Goal: Task Accomplishment & Management: Manage account settings

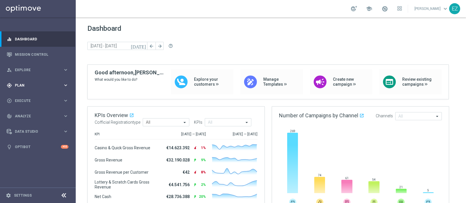
click at [46, 81] on div "gps_fixed Plan keyboard_arrow_right" at bounding box center [37, 85] width 75 height 15
click at [17, 84] on span "Plan" at bounding box center [39, 85] width 48 height 3
click at [18, 89] on div "gps_fixed Plan keyboard_arrow_right" at bounding box center [37, 85] width 75 height 15
click at [21, 100] on div "Target Groups" at bounding box center [45, 97] width 60 height 9
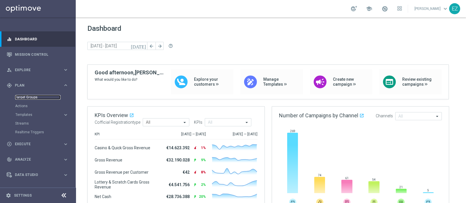
click at [22, 99] on link "Target Groups" at bounding box center [37, 97] width 45 height 5
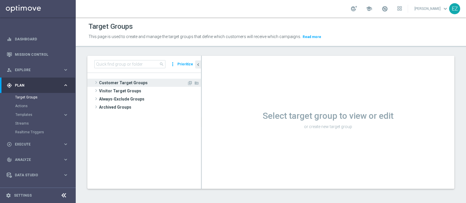
click at [144, 84] on span "Customer Target Groups" at bounding box center [143, 83] width 88 height 8
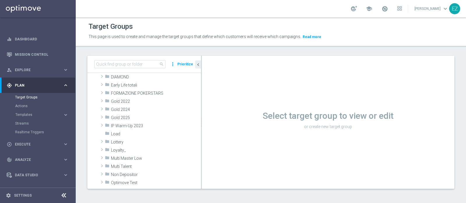
scroll to position [88, 0]
click at [134, 144] on div "folder Lottery" at bounding box center [139, 142] width 69 height 8
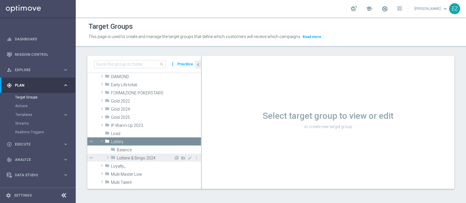
click at [134, 158] on span "Lotterie & Bingo 2024" at bounding box center [145, 158] width 57 height 5
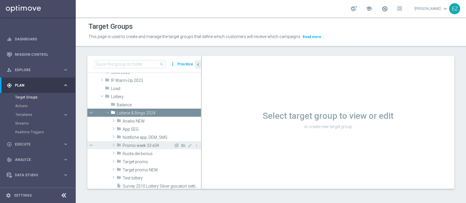
scroll to position [134, 0]
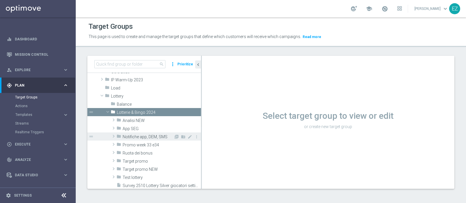
click at [144, 136] on span "Notifiche app, DEM, SMS" at bounding box center [148, 137] width 51 height 5
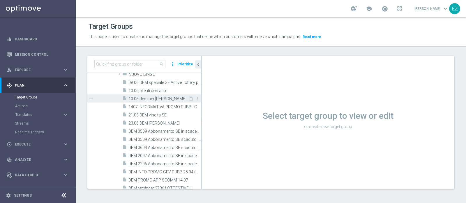
scroll to position [199, 0]
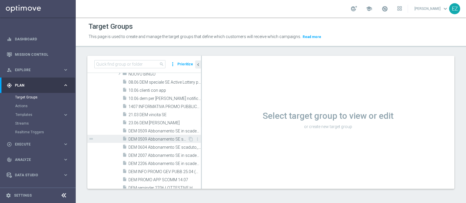
click at [159, 140] on span "DEM 0509 Abbonamento SE scaduto_Silver" at bounding box center [157, 139] width 59 height 5
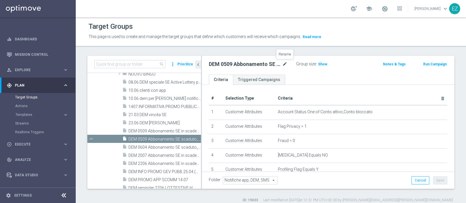
click at [284, 64] on icon "mode_edit" at bounding box center [284, 64] width 5 height 7
click at [223, 65] on input "DEM 0509 Abbonamento SE scaduto_Silver" at bounding box center [248, 65] width 79 height 8
type input "DEM 0709 Abbonamento SE scaduto_Silver"
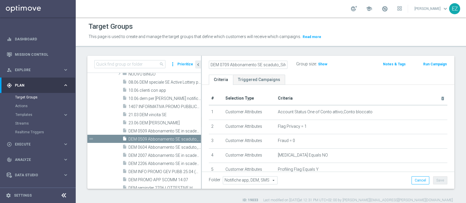
click at [355, 45] on header "Target Groups This page is used to create and manage the target groups that def…" at bounding box center [271, 32] width 390 height 30
click at [434, 181] on button "Save" at bounding box center [440, 181] width 14 height 8
click at [324, 62] on span "Show" at bounding box center [322, 64] width 9 height 4
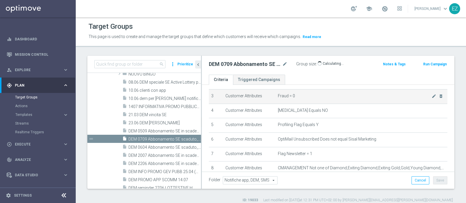
scroll to position [48, 0]
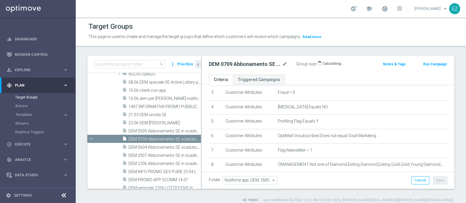
click at [428, 65] on button "Run Campaign" at bounding box center [434, 64] width 25 height 6
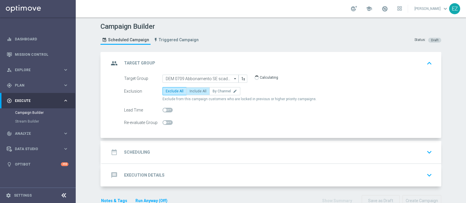
click at [190, 89] on span "Include All" at bounding box center [198, 91] width 17 height 4
click at [190, 91] on input "Include All" at bounding box center [192, 93] width 4 height 4
radio input "true"
click at [134, 155] on div "date_range Scheduling" at bounding box center [129, 152] width 41 height 10
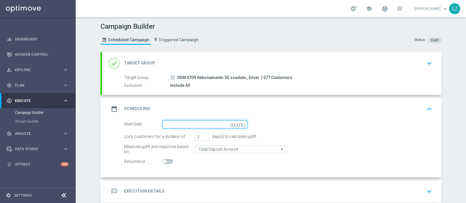
click at [239, 127] on input at bounding box center [204, 125] width 85 height 8
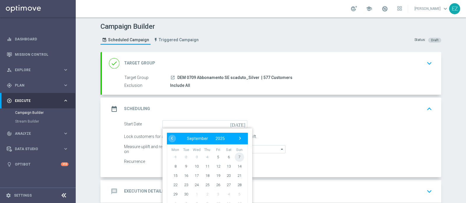
click at [238, 157] on span "7" at bounding box center [239, 157] width 9 height 9
type input "07 Sep 2025"
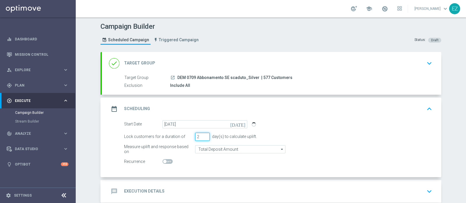
click at [203, 138] on input "2" at bounding box center [202, 137] width 15 height 8
type input "1"
click at [203, 138] on input "1" at bounding box center [202, 137] width 15 height 8
click at [149, 190] on h2 "Execution Details" at bounding box center [144, 192] width 40 height 6
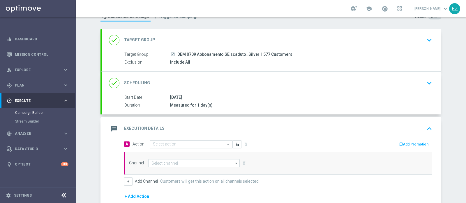
scroll to position [24, 0]
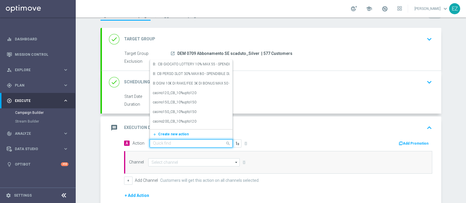
click at [189, 143] on input "text" at bounding box center [185, 143] width 65 height 5
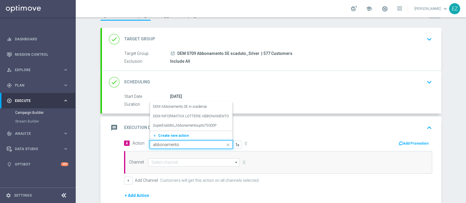
type input "abbonamento"
click at [196, 126] on label "DEM INFORMATIVA LOTTERIE ABBONAMENTO SUPERENALOTTO" at bounding box center [206, 126] width 106 height 5
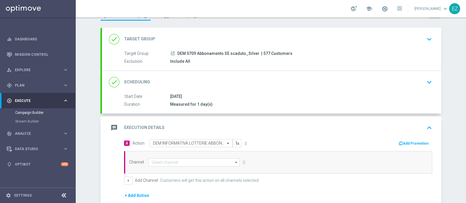
click at [416, 141] on button "Add Promotion" at bounding box center [414, 144] width 32 height 6
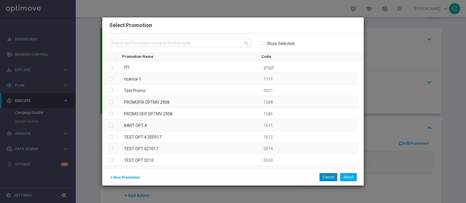
drag, startPoint x: 328, startPoint y: 172, endPoint x: 329, endPoint y: 175, distance: 3.0
click at [328, 174] on div "add New Promotion Select Cancel" at bounding box center [232, 177] width 261 height 17
click at [329, 175] on button "Cancel" at bounding box center [328, 177] width 18 height 8
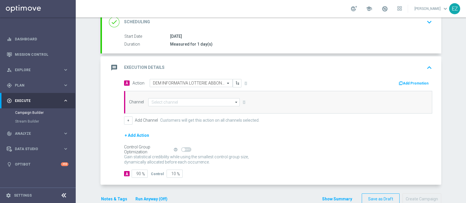
scroll to position [84, 0]
click at [190, 102] on input at bounding box center [193, 102] width 91 height 8
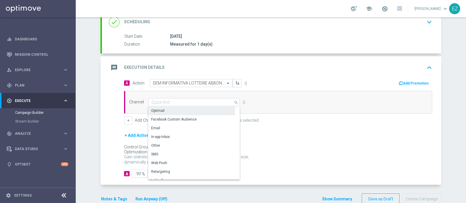
click at [187, 109] on div "Optimail" at bounding box center [191, 111] width 87 height 8
type input "Optimail"
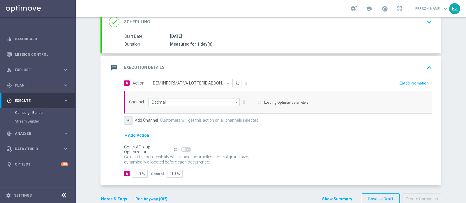
click at [124, 119] on button "+" at bounding box center [128, 121] width 8 height 8
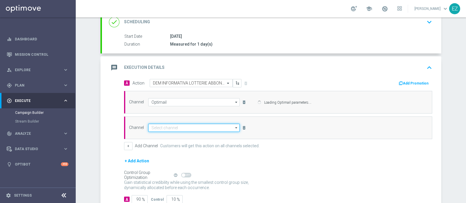
click at [169, 124] on input at bounding box center [193, 128] width 91 height 8
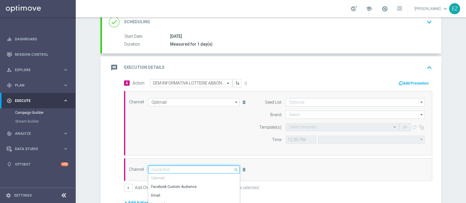
type input "Central European Time (Berlin) (UTC +02:00)"
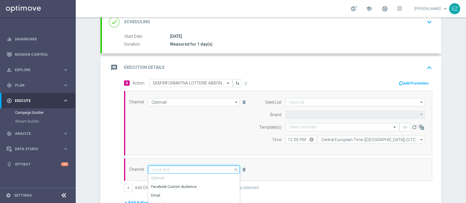
type input "Sisal Marketing"
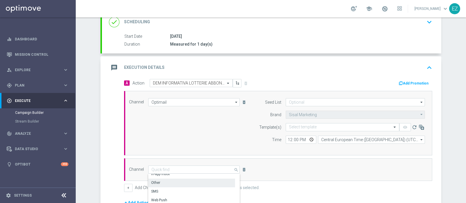
click at [182, 183] on div "Other" at bounding box center [191, 183] width 87 height 8
type input "Other"
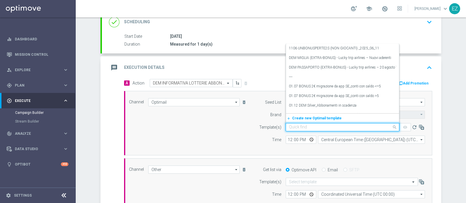
click at [334, 127] on input "text" at bounding box center [336, 127] width 95 height 5
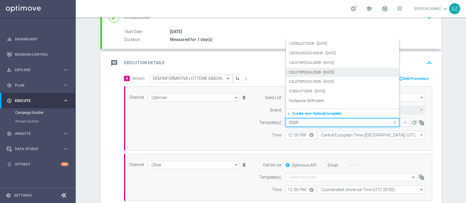
scroll to position [93, 0]
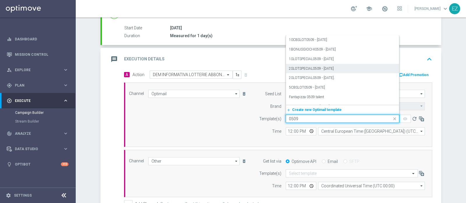
drag, startPoint x: 302, startPoint y: 117, endPoint x: 257, endPoint y: 115, distance: 45.5
click at [257, 115] on div "Template(s) Quick find 0509 10CBSLOT0509 - 2023-09-05 1BONUSGIOCHI0509 - 2023-0…" at bounding box center [341, 119] width 178 height 8
paste input "7.09 DEM Silver_Abbonamenti scaduti"
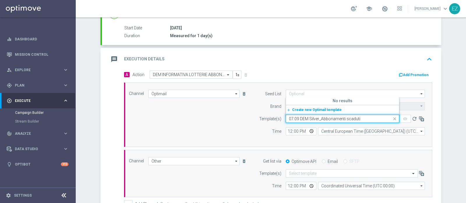
click at [289, 118] on input "07.09 DEM Silver_Abbonamenti scaduti" at bounding box center [336, 119] width 95 height 5
click at [346, 98] on div "05.09 DEM Silver_Abbonamenti scaduti" at bounding box center [342, 100] width 107 height 10
type input "05.09 DEM Silver_Abbonamenti scaduti"
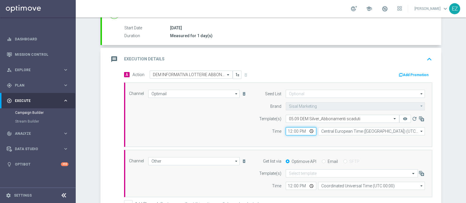
click at [287, 132] on input "12:00" at bounding box center [301, 132] width 31 height 8
type input "15:00"
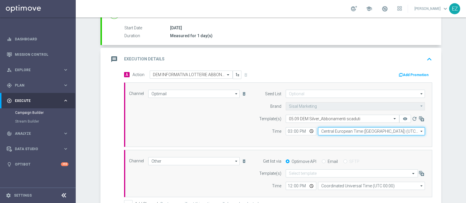
click at [345, 128] on input "Central European Time (Berlin) (UTC +02:00)" at bounding box center [371, 132] width 107 height 8
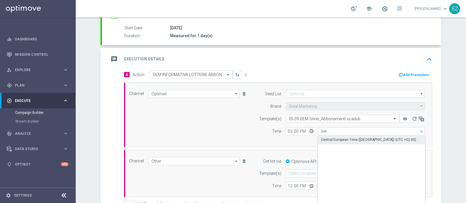
click at [346, 140] on div "Central European Time (Berlin) (UTC +02:00)" at bounding box center [368, 139] width 95 height 5
type input "Central European Time (Berlin) (UTC +02:00)"
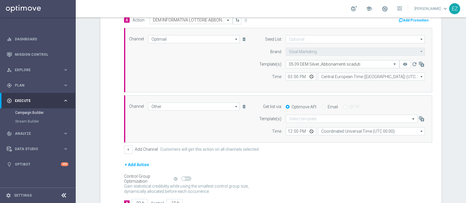
scroll to position [148, 0]
drag, startPoint x: 320, startPoint y: 105, endPoint x: 314, endPoint y: 111, distance: 7.8
click at [322, 105] on input "Email" at bounding box center [324, 107] width 4 height 4
radio input "true"
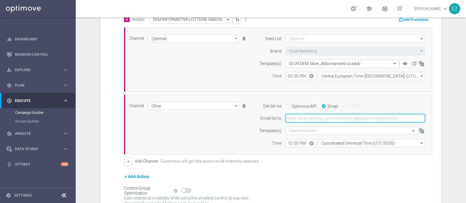
click at [301, 118] on input "email" at bounding box center [355, 118] width 139 height 8
type input "elena.zarbin@sisal.it"
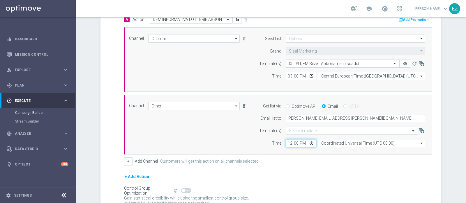
click at [287, 143] on input "12:00" at bounding box center [301, 143] width 31 height 8
type input "15:00"
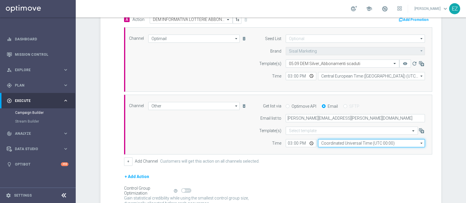
click at [337, 140] on input "Coordinated Universal Time (UTC 00:00)" at bounding box center [371, 143] width 107 height 8
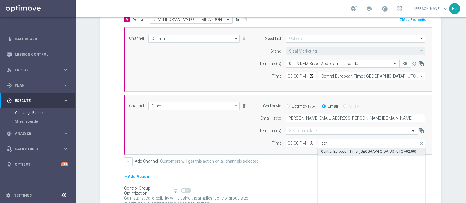
click at [340, 148] on div "Central European Time (Berlin) (UTC +02:00)" at bounding box center [371, 152] width 107 height 8
type input "Central European Time (Berlin) (UTC +02:00)"
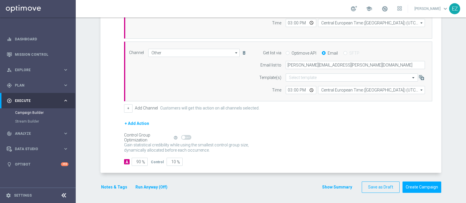
click at [142, 186] on button "Run Anyway (Off)" at bounding box center [151, 187] width 33 height 7
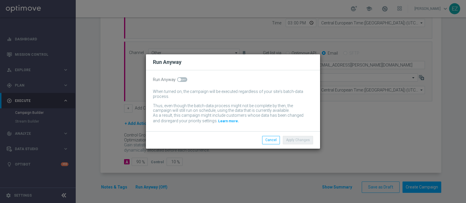
click at [182, 79] on span at bounding box center [182, 79] width 10 height 5
click at [182, 79] on input "checkbox" at bounding box center [182, 79] width 10 height 5
checkbox input "true"
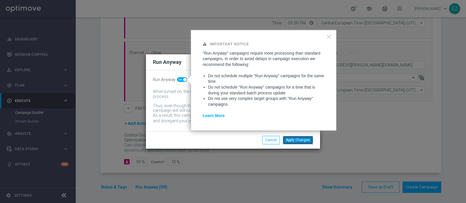
click at [307, 140] on button "Apply Changes" at bounding box center [298, 140] width 30 height 8
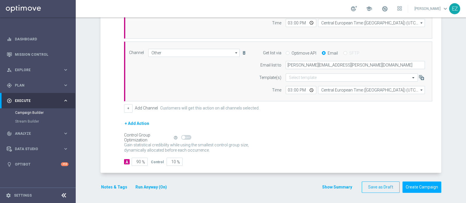
click at [339, 191] on div "Show Summary Save as Draft Create Campaign" at bounding box center [381, 187] width 119 height 11
click at [339, 190] on div "Show Summary Save as Draft Create Campaign" at bounding box center [381, 187] width 119 height 11
click at [339, 188] on button "Show Summary" at bounding box center [337, 187] width 31 height 7
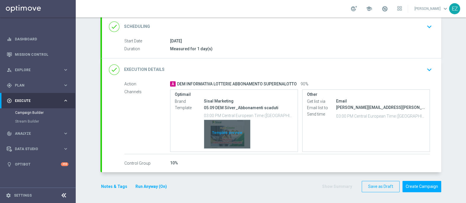
scroll to position [79, 0]
click at [226, 128] on div "Template preview" at bounding box center [227, 135] width 46 height 29
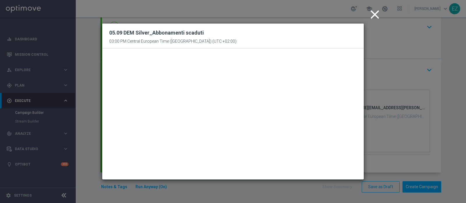
click at [371, 18] on icon "close" at bounding box center [374, 14] width 15 height 15
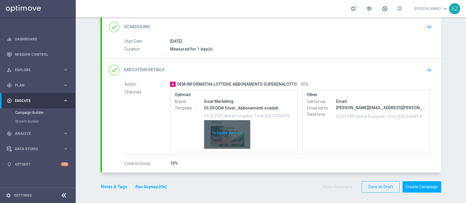
click at [228, 137] on div "Template preview" at bounding box center [227, 135] width 46 height 29
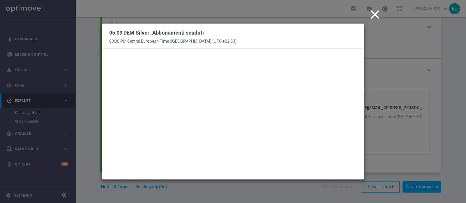
click at [373, 18] on icon "close" at bounding box center [374, 14] width 15 height 15
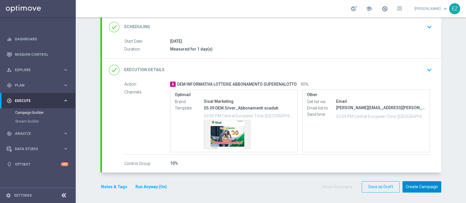
click at [413, 188] on button "Create Campaign" at bounding box center [421, 187] width 39 height 11
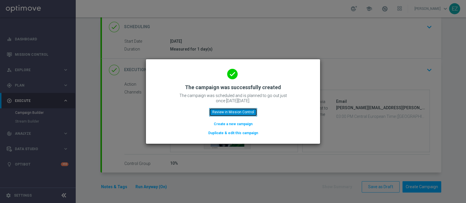
click at [247, 110] on button "Review in Mission Control" at bounding box center [233, 112] width 48 height 8
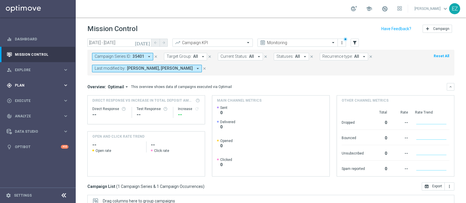
click at [22, 91] on div "gps_fixed Plan keyboard_arrow_right" at bounding box center [37, 85] width 75 height 15
click at [22, 96] on link "Target Groups" at bounding box center [37, 97] width 45 height 5
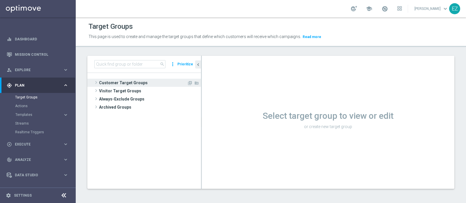
click at [130, 85] on span "Customer Target Groups" at bounding box center [143, 83] width 88 height 8
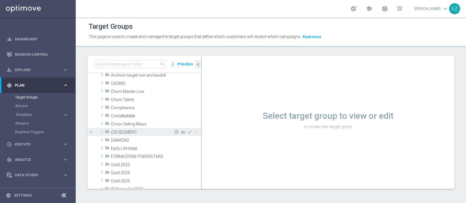
scroll to position [97, 0]
click at [123, 133] on span "Lottery" at bounding box center [142, 133] width 63 height 5
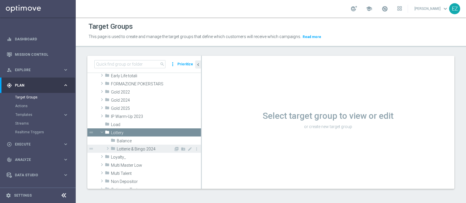
click at [125, 151] on span "Lotterie & Bingo 2024" at bounding box center [145, 149] width 57 height 5
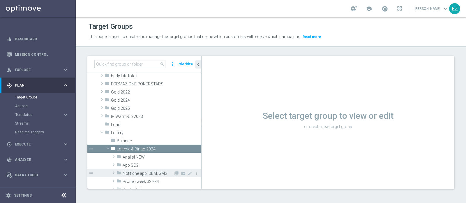
click at [136, 173] on span "Notifiche app, DEM, SMS" at bounding box center [148, 173] width 51 height 5
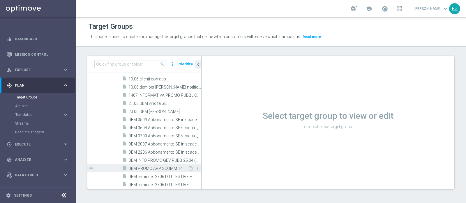
scroll to position [218, 0]
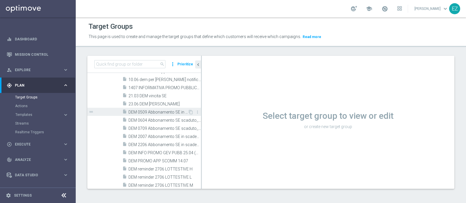
click at [151, 113] on span "DEM 0509 Abbonamento SE in scadenza_Silver" at bounding box center [157, 112] width 59 height 5
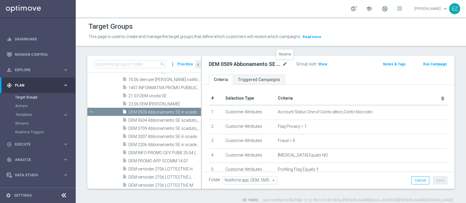
click at [282, 63] on icon "mode_edit" at bounding box center [284, 64] width 5 height 7
click at [217, 66] on input "DEM 0509 Abbonamento SE in scadenza_Silver" at bounding box center [248, 65] width 79 height 8
type input "DEM 0709 Abbonamento SE in scadenza_Silver"
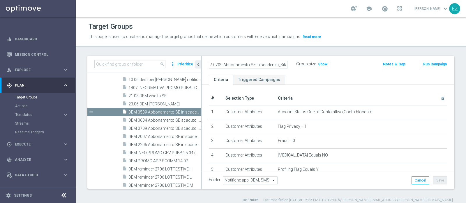
click at [307, 49] on div "Target Groups This page is used to create and manage the target groups that def…" at bounding box center [271, 110] width 390 height 186
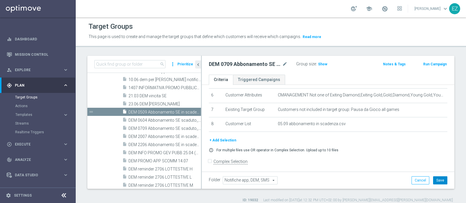
click at [433, 180] on button "Save" at bounding box center [440, 181] width 14 height 8
click at [317, 63] on h3 "Show" at bounding box center [322, 64] width 10 height 6
click at [425, 65] on button "Run Campaign" at bounding box center [434, 64] width 25 height 6
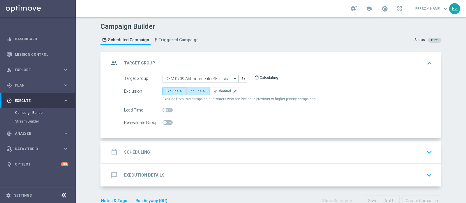
click at [199, 92] on span "Include All" at bounding box center [198, 91] width 17 height 4
click at [193, 92] on input "Include All" at bounding box center [192, 93] width 4 height 4
radio input "true"
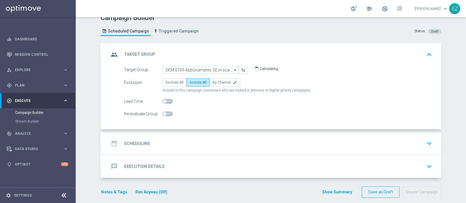
scroll to position [14, 0]
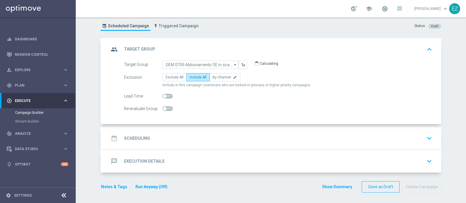
click at [158, 140] on div "date_range Scheduling keyboard_arrow_down" at bounding box center [271, 138] width 325 height 11
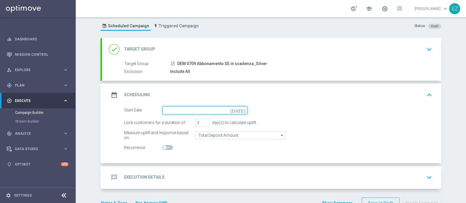
click at [239, 113] on input at bounding box center [204, 111] width 85 height 8
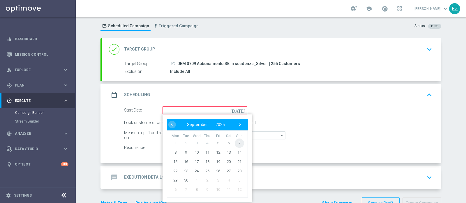
click at [235, 141] on span "7" at bounding box center [239, 143] width 9 height 9
type input "07 Sep 2025"
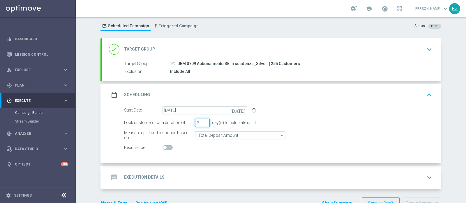
click at [202, 123] on input "2" at bounding box center [202, 123] width 15 height 8
type input "1"
click at [202, 123] on input "1" at bounding box center [202, 123] width 15 height 8
click at [157, 167] on div "message Execution Details keyboard_arrow_down" at bounding box center [271, 178] width 339 height 23
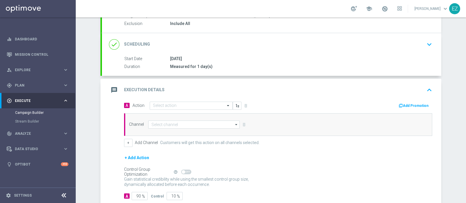
scroll to position [62, 0]
click at [201, 103] on input "text" at bounding box center [185, 105] width 65 height 5
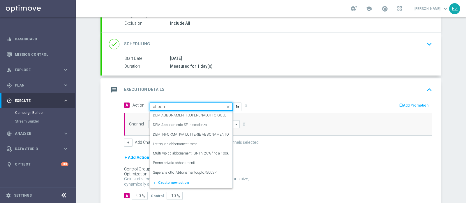
type input "abbona"
click at [204, 133] on label "DEM INFORMATIVA LOTTERIE ABBONAMENTO SUPERENALOTTO" at bounding box center [206, 134] width 106 height 5
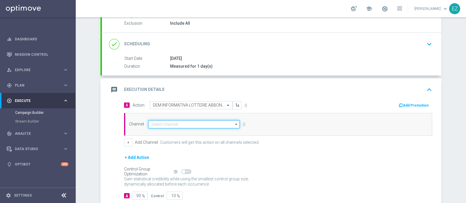
click at [226, 125] on input at bounding box center [193, 125] width 91 height 8
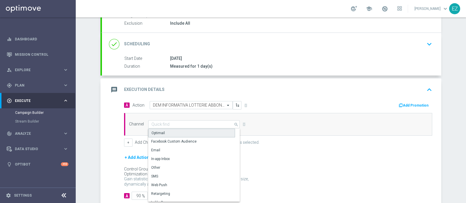
click at [157, 136] on div "Optimail" at bounding box center [191, 133] width 87 height 9
click at [157, 134] on div "Optimail" at bounding box center [157, 133] width 13 height 5
type input "Optimail"
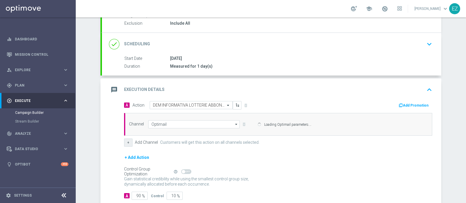
click at [124, 140] on button "+" at bounding box center [128, 143] width 8 height 8
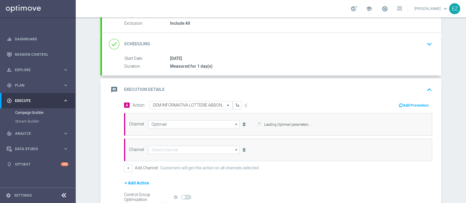
click at [164, 153] on div "Channel arrow_drop_down Drag here to set row groups Drag here to set column lab…" at bounding box center [278, 150] width 308 height 23
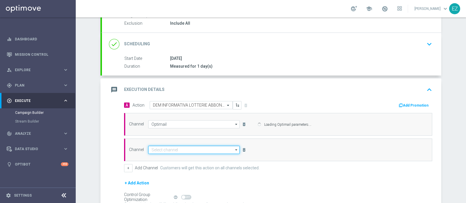
click at [172, 148] on input at bounding box center [193, 150] width 91 height 8
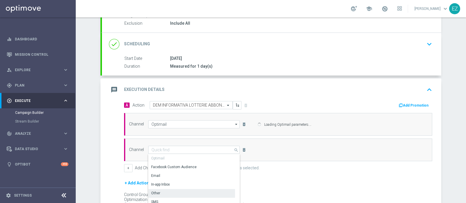
click at [171, 193] on div "Other" at bounding box center [191, 194] width 87 height 8
type input "Other"
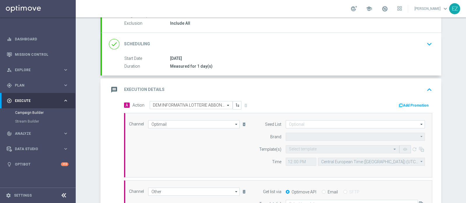
type input "Sisal Marketing"
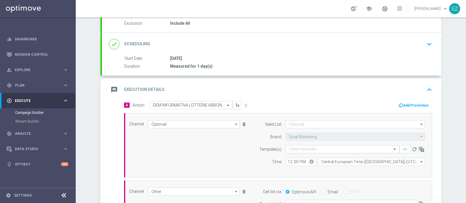
click at [329, 150] on input "text" at bounding box center [336, 149] width 95 height 5
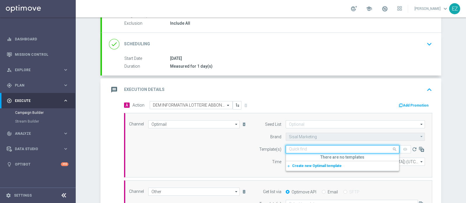
paste input "07.09 DEM Silver_Abbonamenti in scadenza"
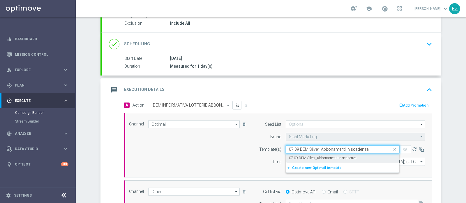
click at [324, 159] on label "07.09 DEM Silver_Abbonamenti in scadenza" at bounding box center [323, 158] width 68 height 5
type input "07.09 DEM Silver_Abbonamenti in scadenza"
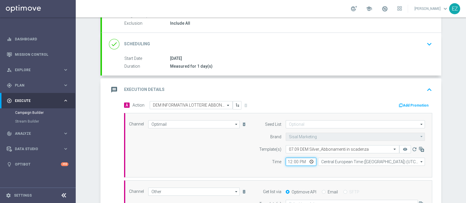
click at [286, 162] on input "12:00" at bounding box center [301, 162] width 31 height 8
type input "15:00"
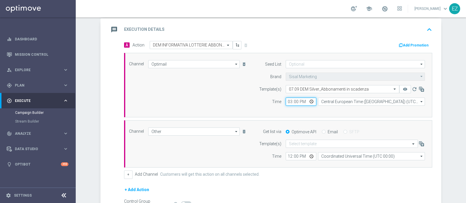
scroll to position [126, 0]
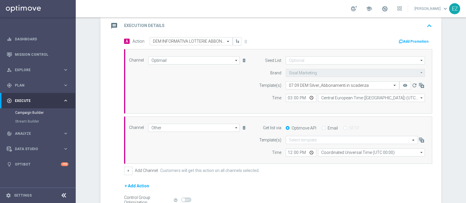
click at [322, 127] on input "Email" at bounding box center [324, 129] width 4 height 4
radio input "true"
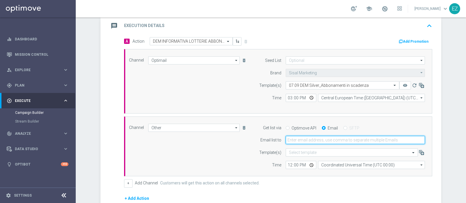
click at [317, 139] on input "email" at bounding box center [355, 140] width 139 height 8
type input "elena.zarbin@sisal.it"
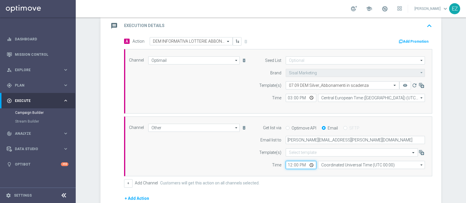
click at [286, 165] on input "12:00" at bounding box center [301, 165] width 31 height 8
type input "15:00"
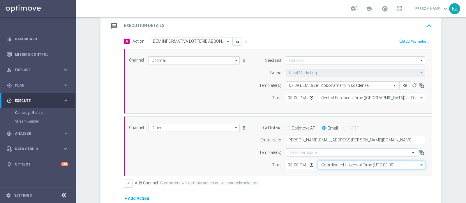
click at [336, 164] on input "Coordinated Universal Time (UTC 00:00)" at bounding box center [371, 165] width 107 height 8
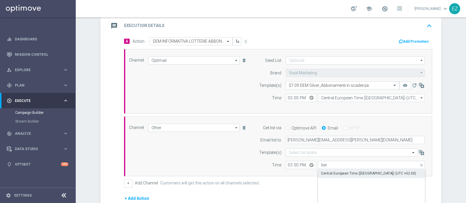
click at [338, 172] on div "Central European Time (Berlin) (UTC +02:00)" at bounding box center [368, 173] width 95 height 5
type input "Central European Time (Berlin) (UTC +02:00)"
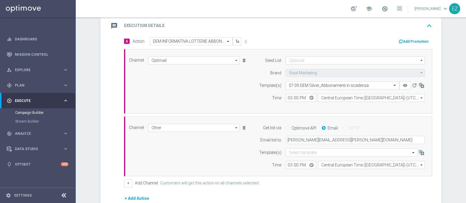
scroll to position [201, 0]
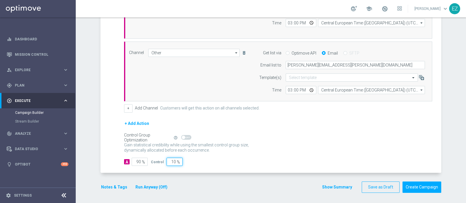
click at [169, 160] on input "10" at bounding box center [175, 162] width 16 height 8
type input "0"
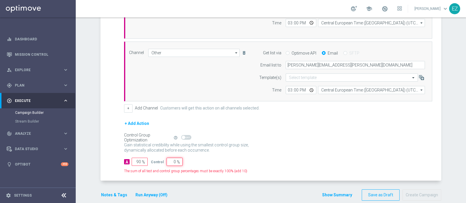
type input "100"
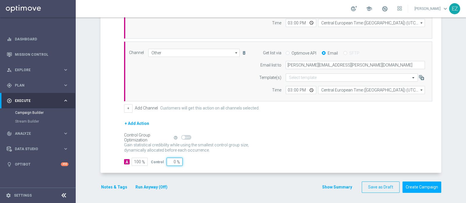
type input "0"
click at [203, 169] on div "A Action Select action DEM INFORMATIVA LOTTERIE ABBONAMENTO SUPERENALOTTO delet…" at bounding box center [271, 67] width 339 height 211
click at [137, 187] on button "Run Anyway (Off)" at bounding box center [151, 187] width 33 height 7
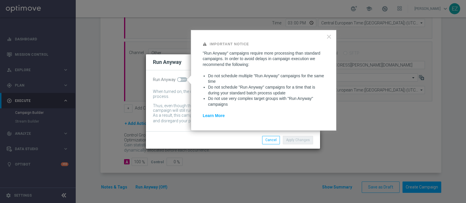
click at [178, 78] on span at bounding box center [179, 79] width 3 height 3
click at [178, 78] on input "checkbox" at bounding box center [182, 79] width 10 height 5
checkbox input "true"
click at [294, 144] on button "Apply Changes" at bounding box center [298, 140] width 30 height 8
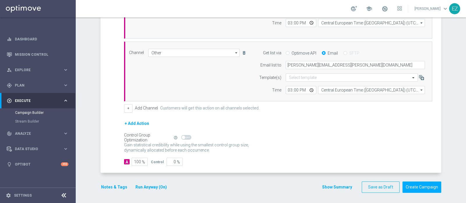
click at [336, 185] on button "Show Summary" at bounding box center [337, 187] width 31 height 7
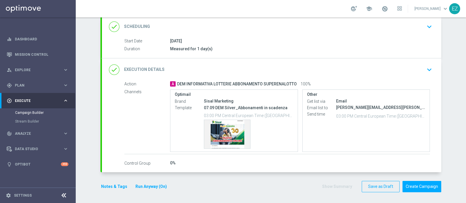
scroll to position [79, 0]
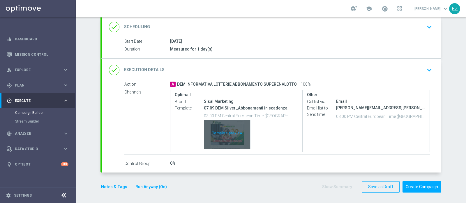
click at [229, 143] on div "Template preview" at bounding box center [227, 135] width 46 height 29
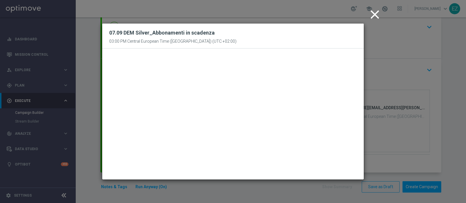
click at [374, 15] on icon "close" at bounding box center [374, 14] width 15 height 15
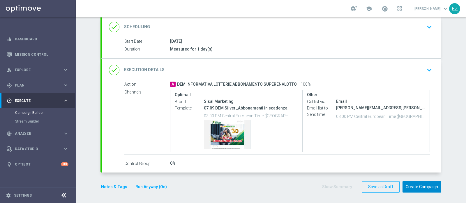
click at [415, 185] on button "Create Campaign" at bounding box center [421, 187] width 39 height 11
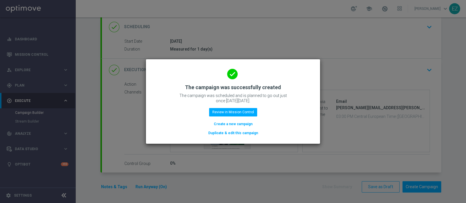
click at [246, 117] on div "done The campaign was successfully created The campaign was scheduled and is pl…" at bounding box center [233, 101] width 160 height 72
click at [246, 116] on button "Review in Mission Control" at bounding box center [233, 112] width 48 height 8
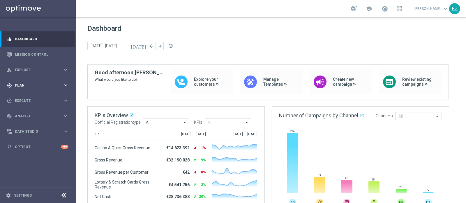
click at [18, 86] on span "Plan" at bounding box center [39, 85] width 48 height 3
click at [20, 116] on span "Templates" at bounding box center [36, 114] width 42 height 3
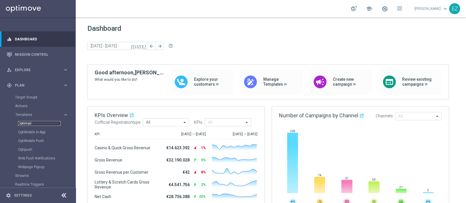
click at [27, 122] on link "Optimail" at bounding box center [39, 123] width 43 height 5
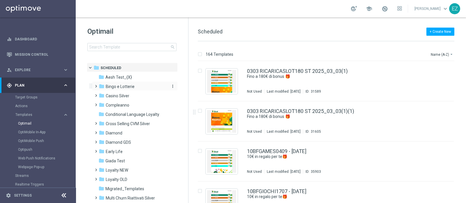
click at [132, 86] on span "Bingo e Lotterie" at bounding box center [120, 86] width 29 height 5
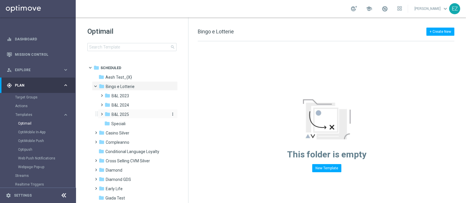
click at [131, 116] on div "folder B&L 2025" at bounding box center [136, 114] width 62 height 7
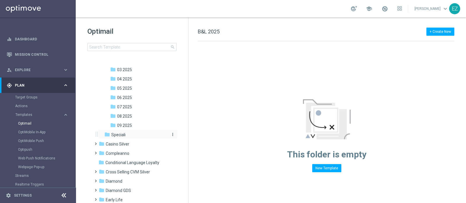
scroll to position [97, 0]
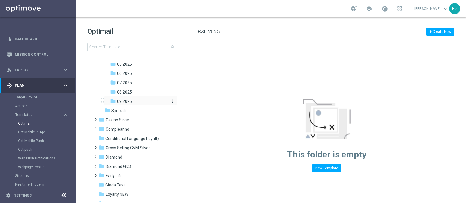
click at [132, 101] on div "folder 09 2025" at bounding box center [138, 101] width 57 height 7
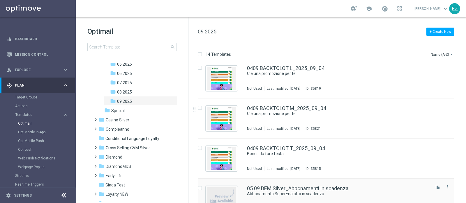
scroll to position [367, 0]
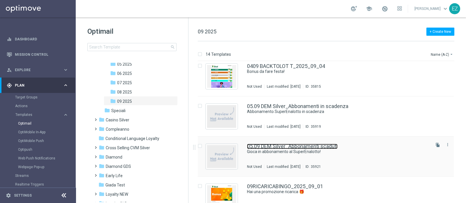
click at [310, 147] on link "05.09 DEM Silver_Abbonamenti scaduti" at bounding box center [292, 146] width 91 height 5
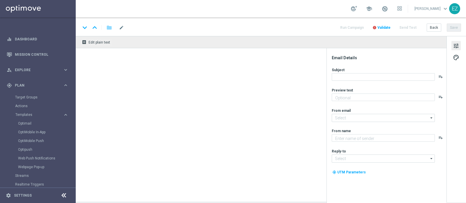
type input "newsletter@comunicazioni.sisal.it"
type textarea "Sisal"
type input "info@sisal.it"
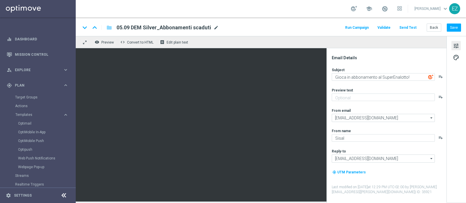
click at [214, 26] on span "mode_edit" at bounding box center [215, 27] width 5 height 5
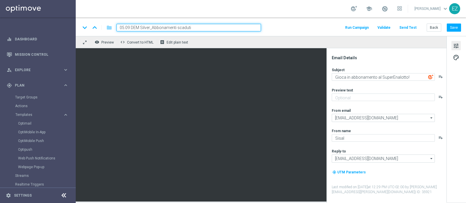
click at [124, 26] on input "05.09 DEM Silver_Abbonamenti scaduti" at bounding box center [188, 28] width 144 height 8
drag, startPoint x: 210, startPoint y: 26, endPoint x: 50, endPoint y: 29, distance: 159.5
click at [50, 29] on main "equalizer Dashboard Mission Control" at bounding box center [233, 101] width 466 height 203
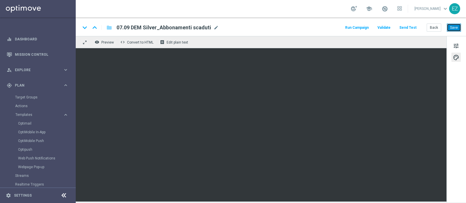
click at [372, 25] on button "Save" at bounding box center [454, 28] width 14 height 8
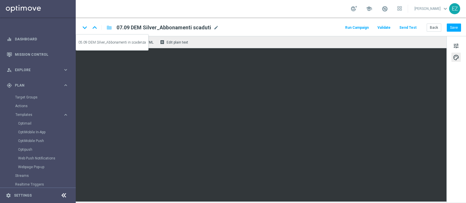
click at [95, 26] on icon "keyboard_arrow_up" at bounding box center [94, 27] width 9 height 9
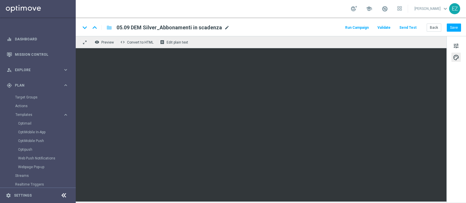
click at [225, 27] on span "mode_edit" at bounding box center [226, 27] width 5 height 5
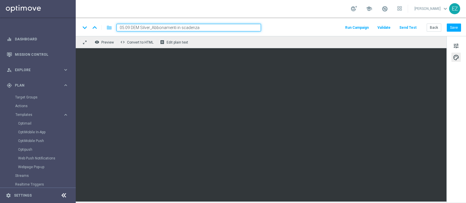
click at [124, 26] on input "05.09 DEM Silver_Abbonamenti in scadenza" at bounding box center [188, 28] width 144 height 8
type input "07.09 DEM Silver_Abbonamenti in scadenza"
click at [372, 27] on button "Save" at bounding box center [454, 28] width 14 height 8
drag, startPoint x: 207, startPoint y: 29, endPoint x: 35, endPoint y: 24, distance: 171.8
click at [35, 24] on main "equalizer Dashboard Mission Control" at bounding box center [233, 101] width 466 height 203
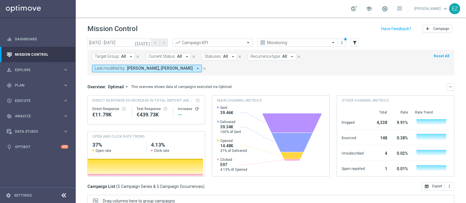
click at [148, 41] on icon "[DATE]" at bounding box center [143, 42] width 16 height 5
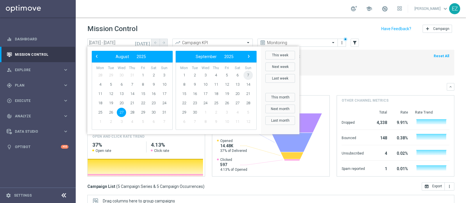
click at [246, 72] on span "7" at bounding box center [247, 75] width 9 height 9
click at [164, 73] on span "7" at bounding box center [164, 75] width 9 height 9
type input "[DATE] - [DATE]"
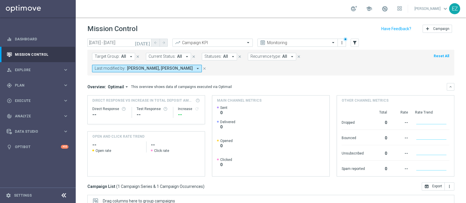
scroll to position [87, 0]
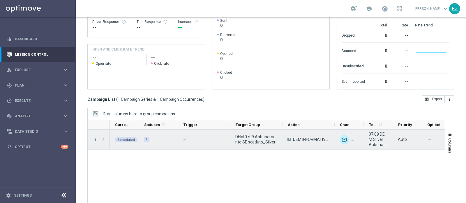
click at [94, 137] on icon "more_vert" at bounding box center [95, 139] width 5 height 5
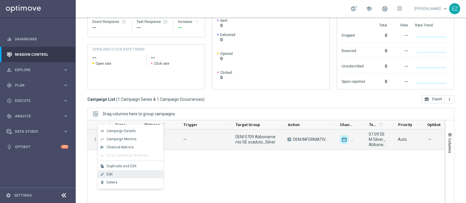
click at [124, 172] on div "edit Edit" at bounding box center [130, 175] width 65 height 8
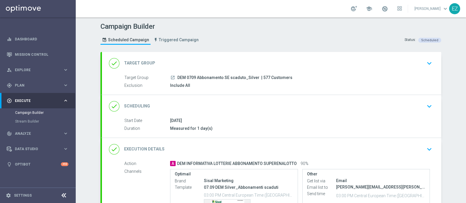
scroll to position [79, 0]
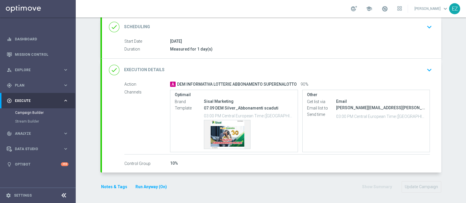
click at [158, 165] on label "Control Group" at bounding box center [147, 163] width 46 height 5
click at [138, 164] on label "Control Group" at bounding box center [147, 163] width 46 height 5
click at [136, 68] on h2 "Execution Details" at bounding box center [144, 70] width 40 height 6
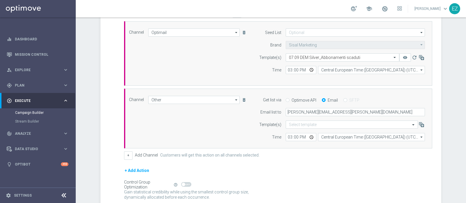
scroll to position [201, 0]
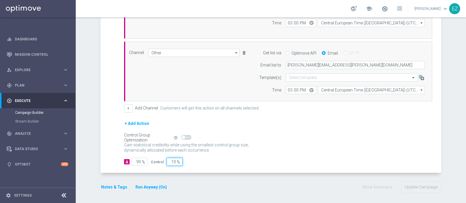
click at [171, 159] on input "10" at bounding box center [175, 162] width 16 height 8
type input "0"
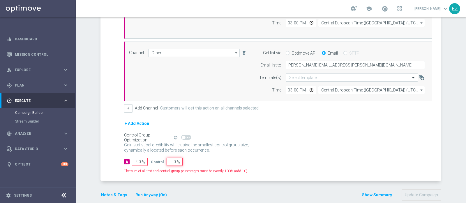
type input "100"
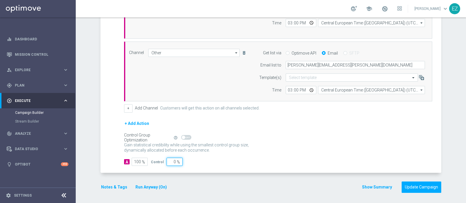
type input "0"
click at [266, 174] on form "done Target Group keyboard_arrow_down Target Group launch DEM 0709 Abbonamento …" at bounding box center [270, 22] width 341 height 343
click at [425, 186] on button "Update Campaign" at bounding box center [421, 187] width 40 height 11
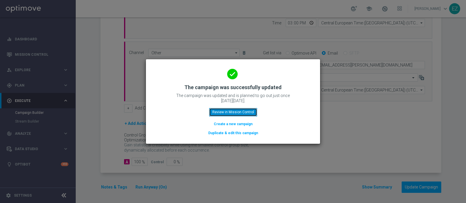
click at [233, 111] on button "Review in Mission Control" at bounding box center [233, 112] width 48 height 8
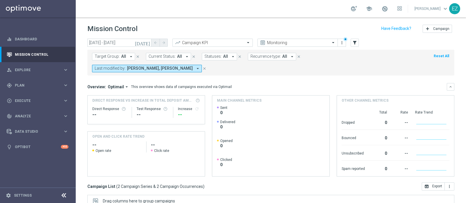
scroll to position [24, 0]
